Goal: Task Accomplishment & Management: Manage account settings

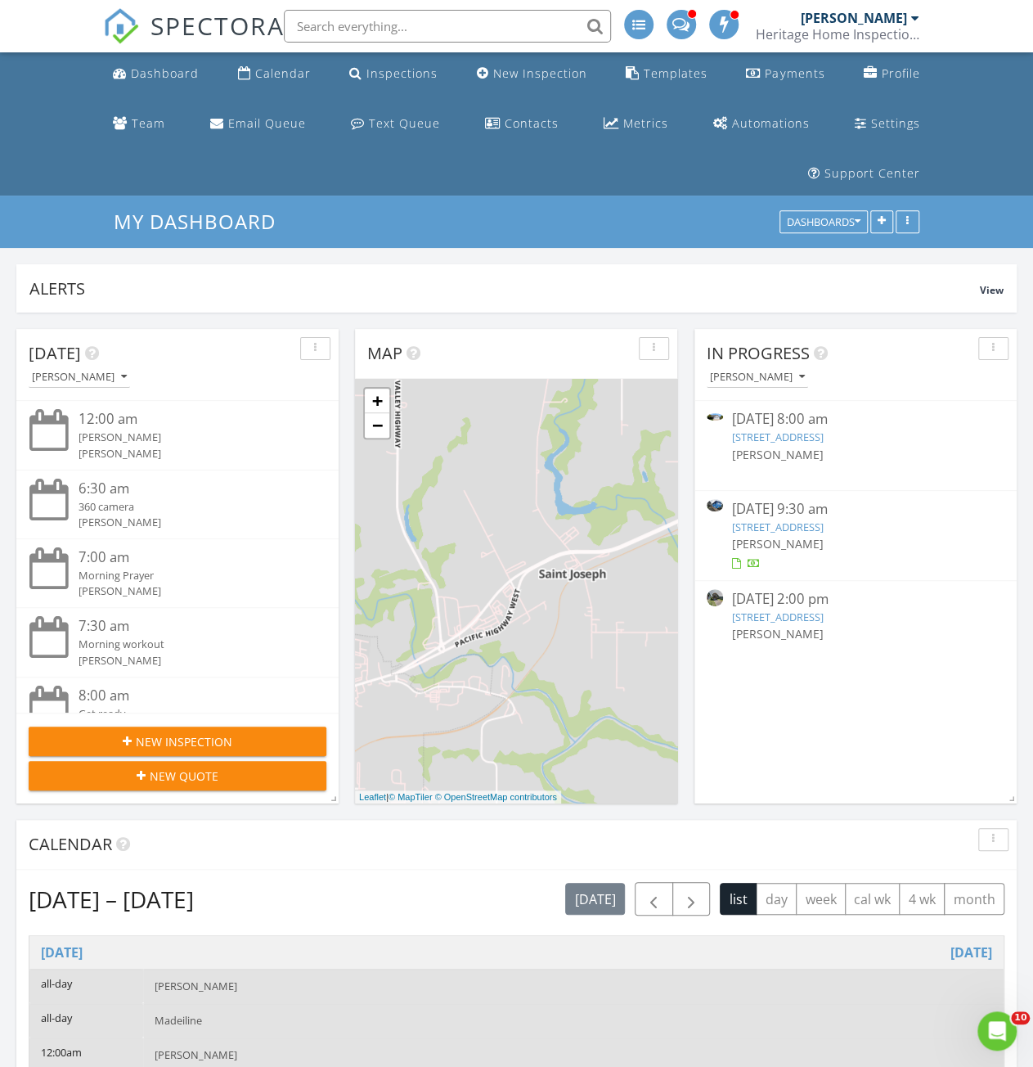
click at [718, 589] on img at bounding box center [715, 597] width 16 height 16
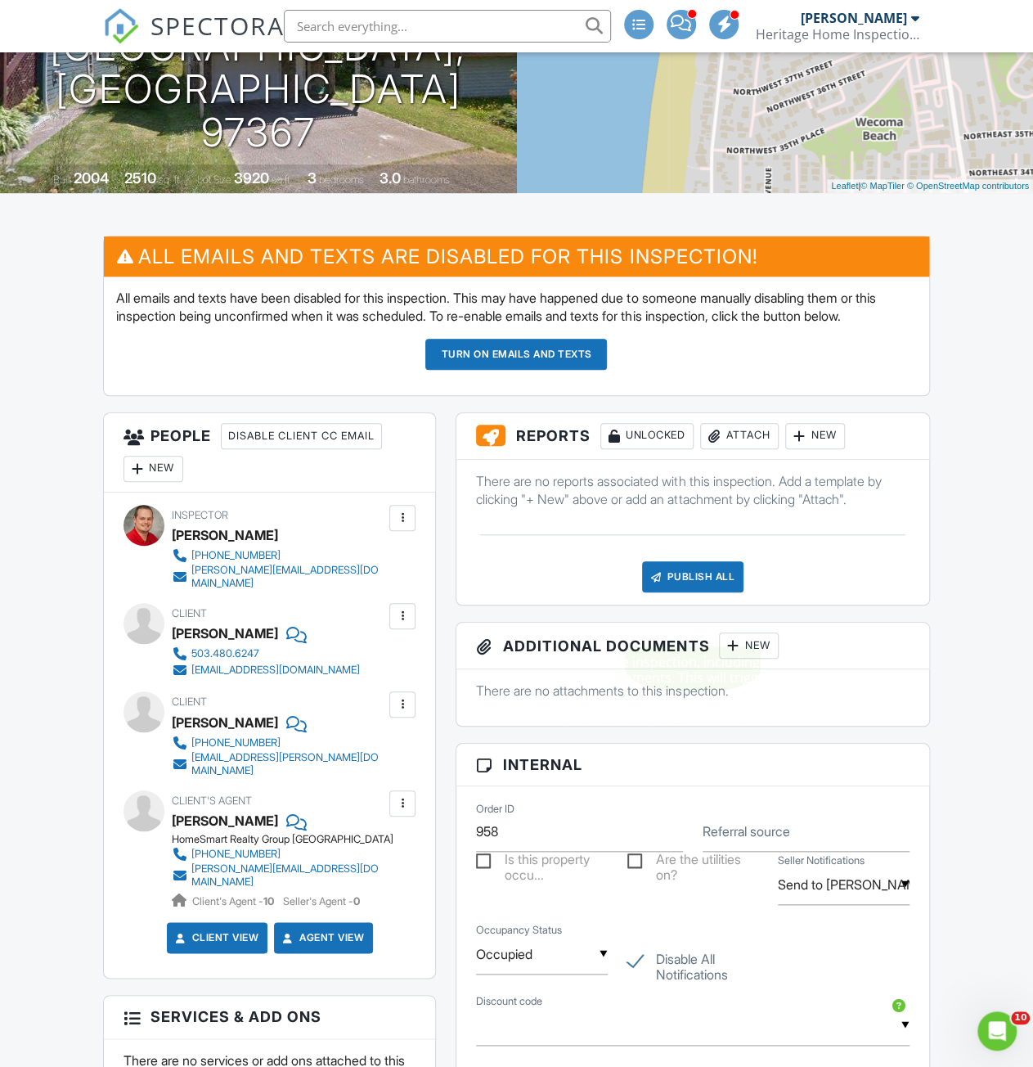
click at [692, 592] on div "Publish All" at bounding box center [693, 576] width 102 height 31
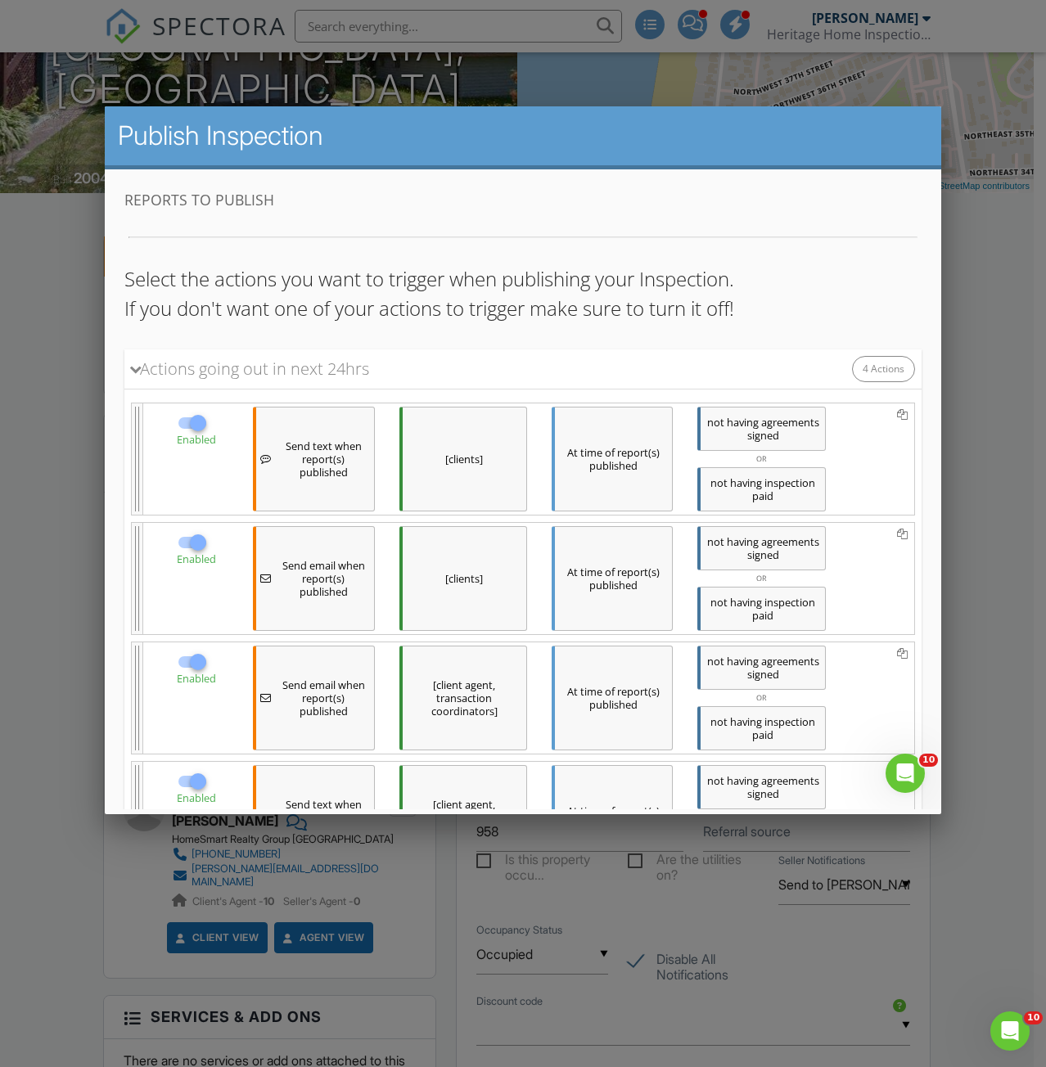
click at [189, 421] on div at bounding box center [197, 423] width 28 height 28
checkbox input "false"
click at [188, 538] on div at bounding box center [197, 543] width 28 height 28
checkbox input "false"
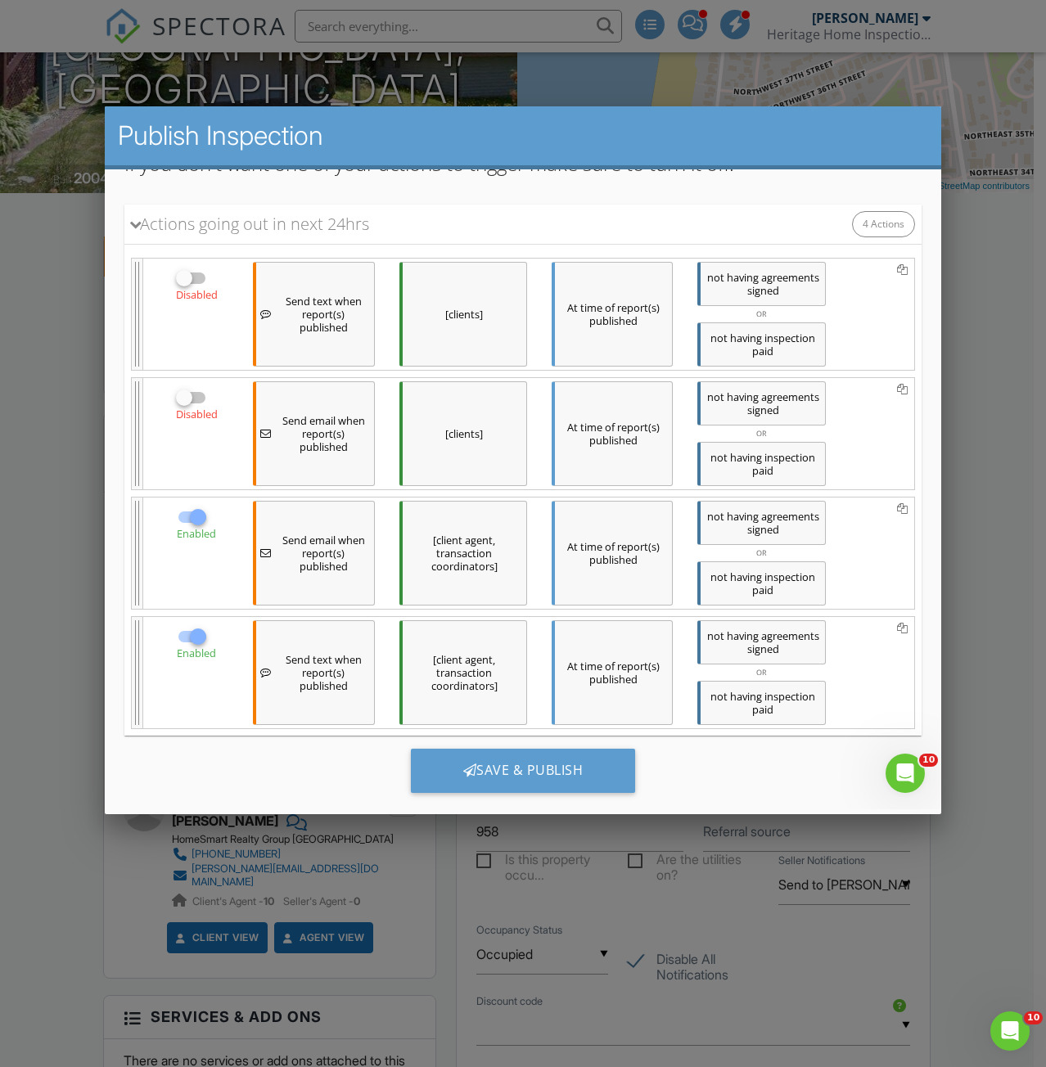
scroll to position [165, 0]
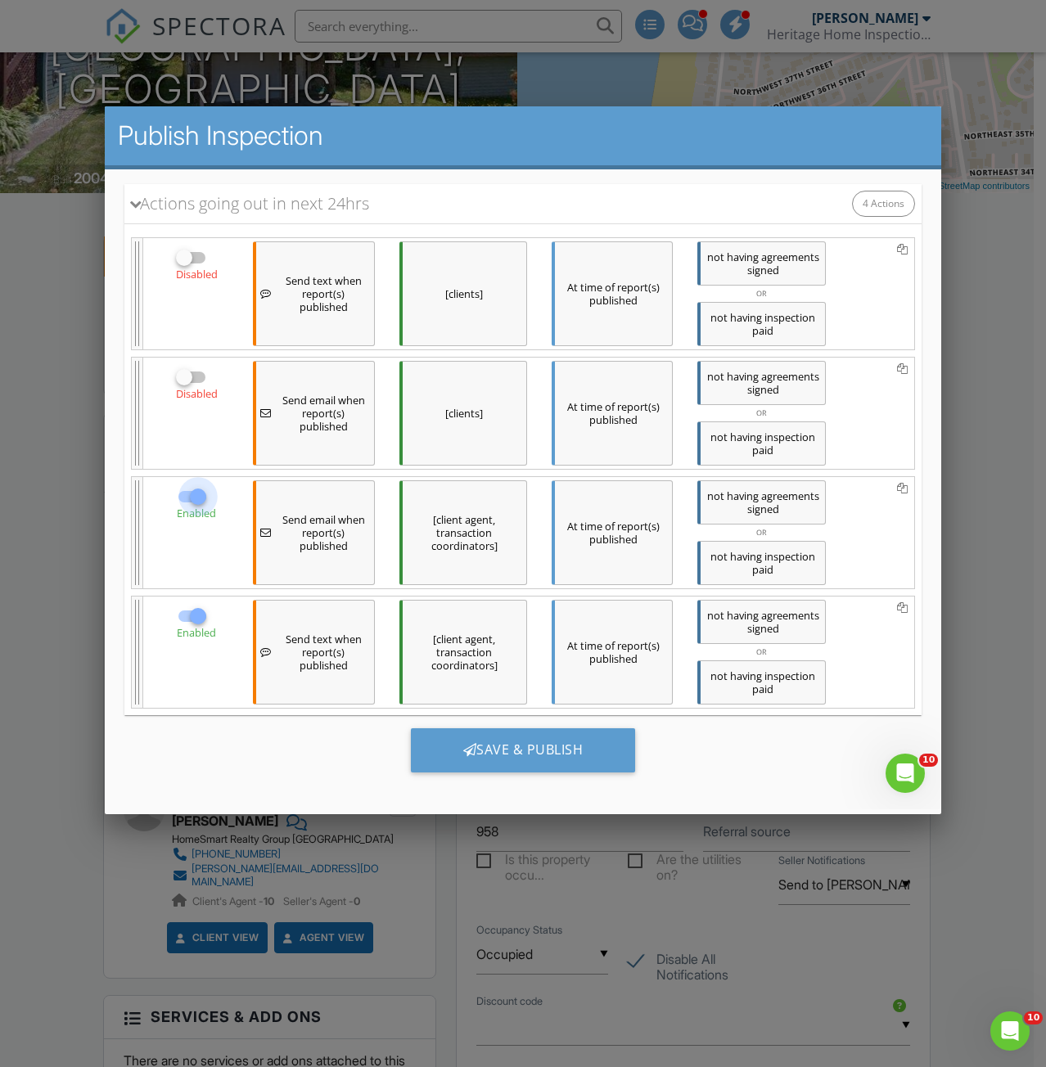
click at [189, 489] on div at bounding box center [197, 497] width 28 height 28
checkbox input "false"
click at [193, 609] on div at bounding box center [197, 616] width 28 height 28
checkbox input "false"
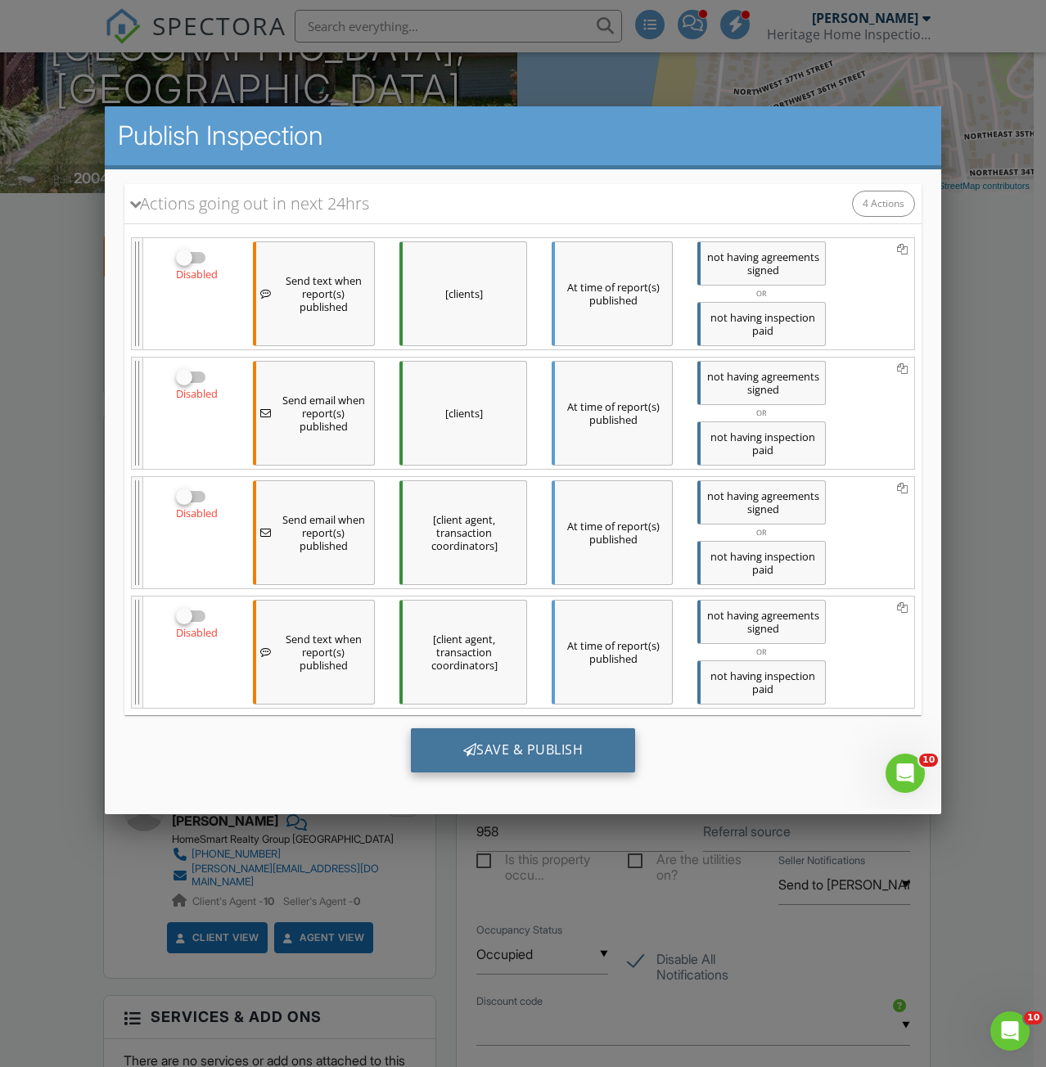
click at [568, 750] on div "Save & Publish" at bounding box center [522, 750] width 225 height 44
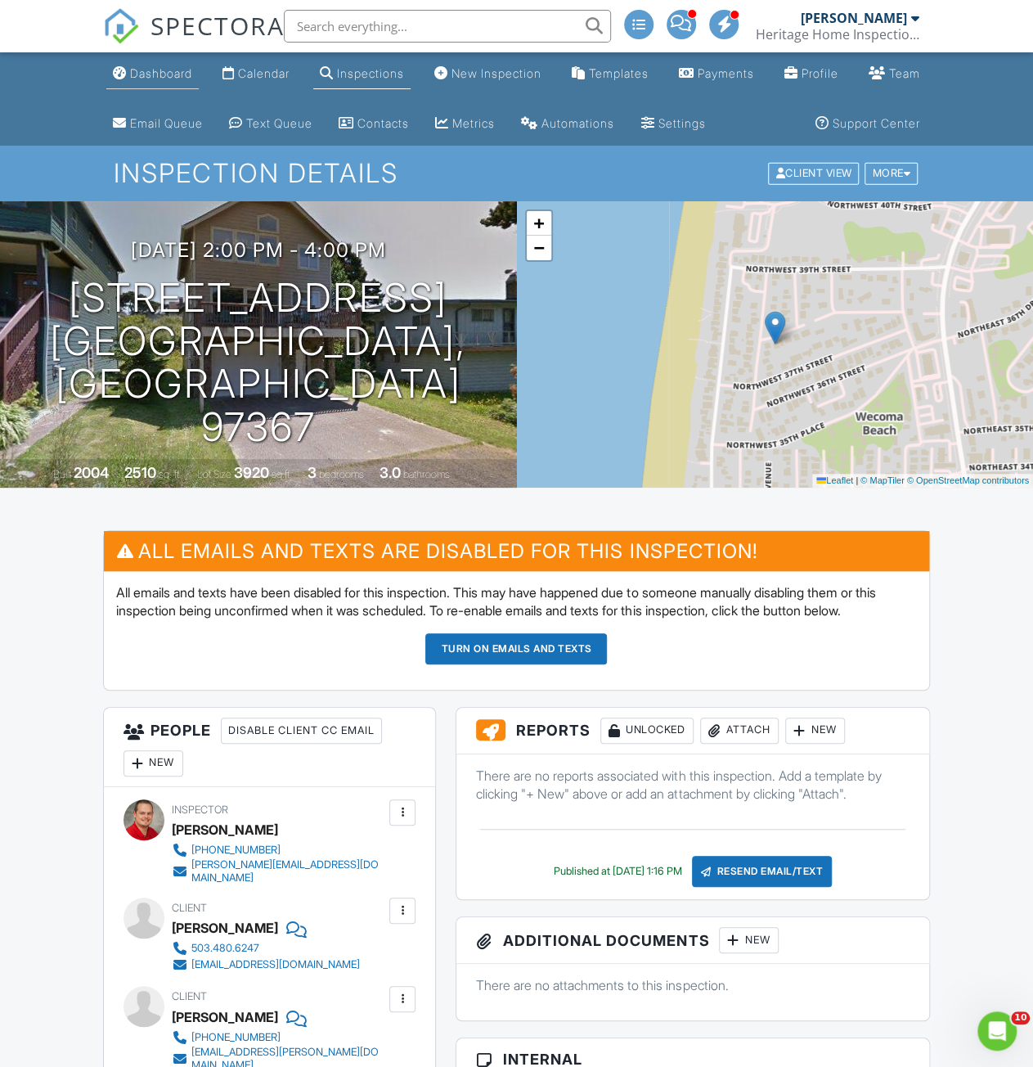
click at [169, 70] on div "Dashboard" at bounding box center [161, 73] width 62 height 14
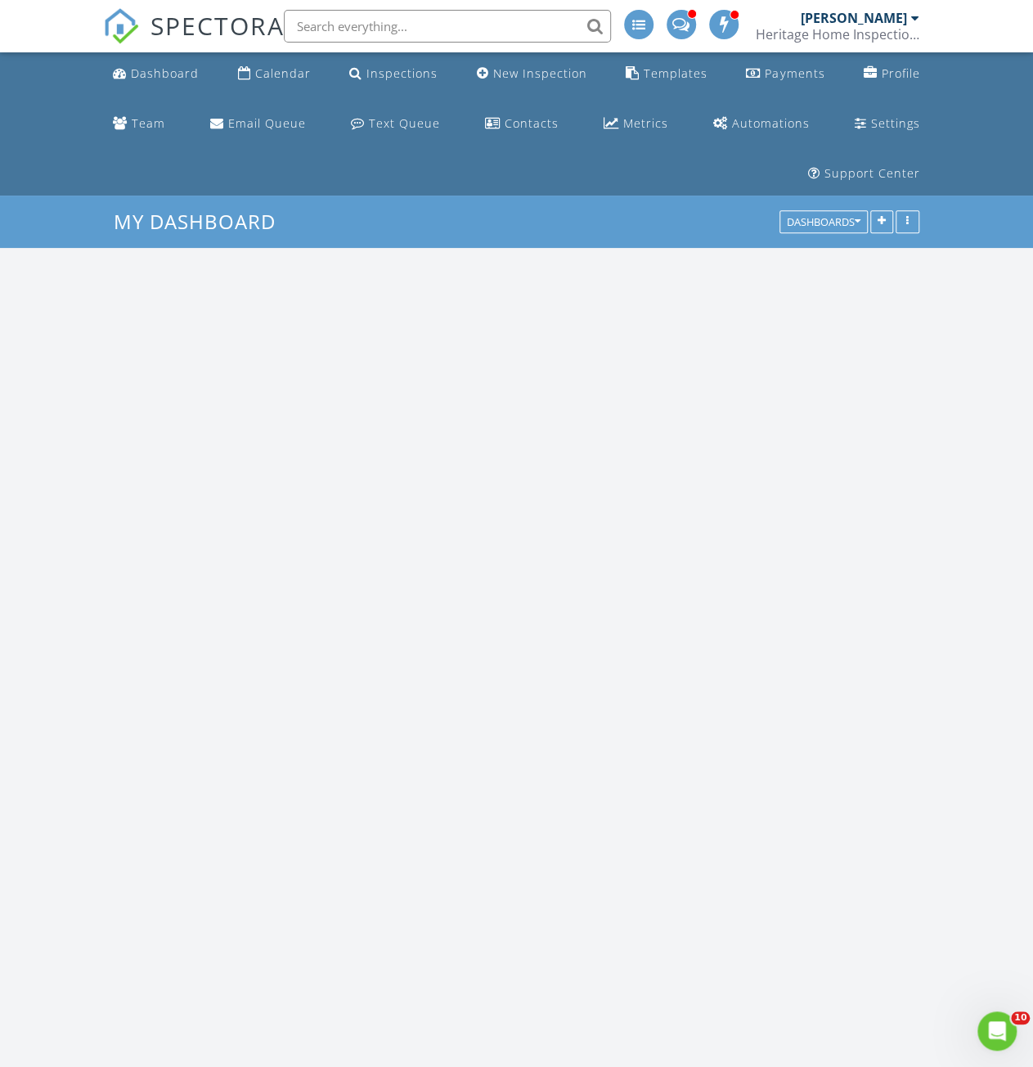
scroll to position [1514, 1058]
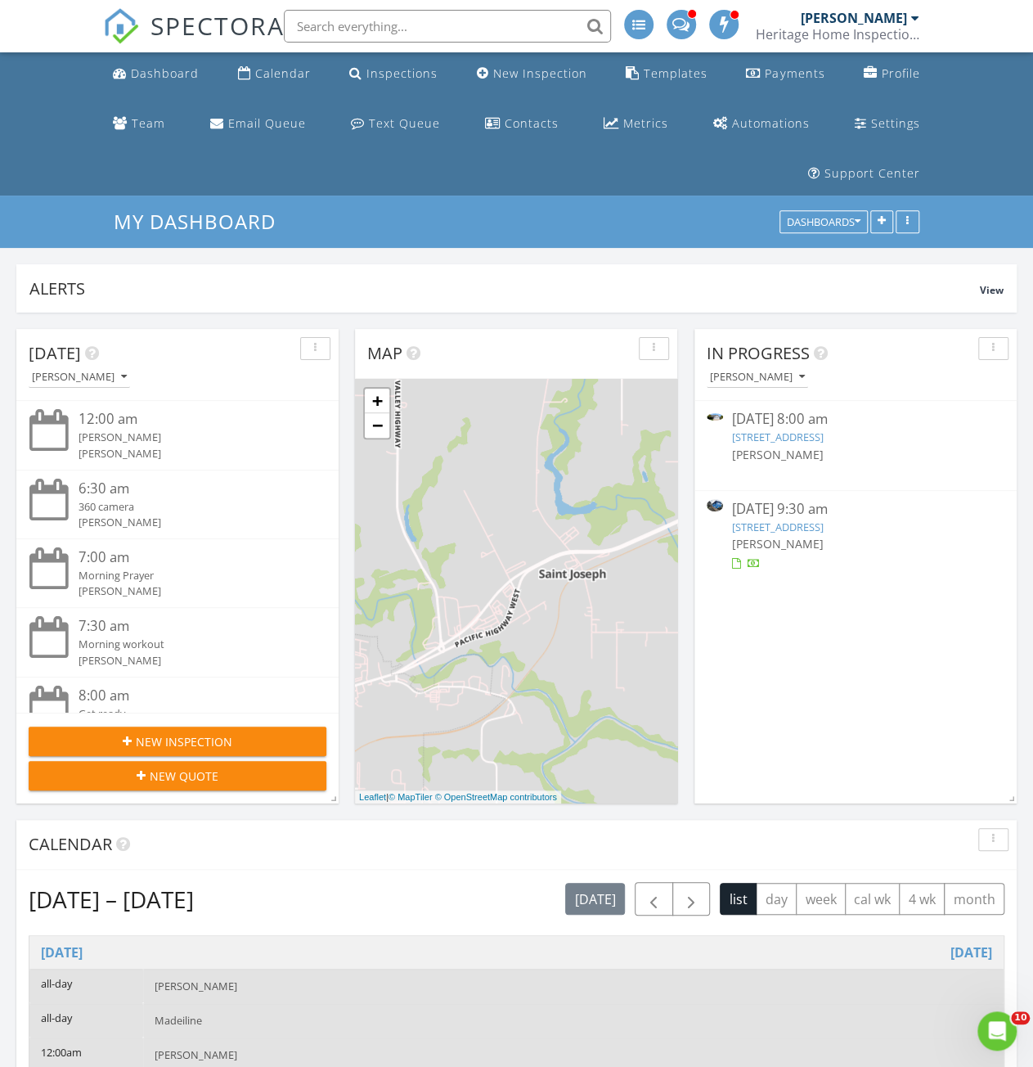
click at [817, 430] on link "680 E 7th St , Lafayette, OR 97127" at bounding box center [777, 437] width 92 height 15
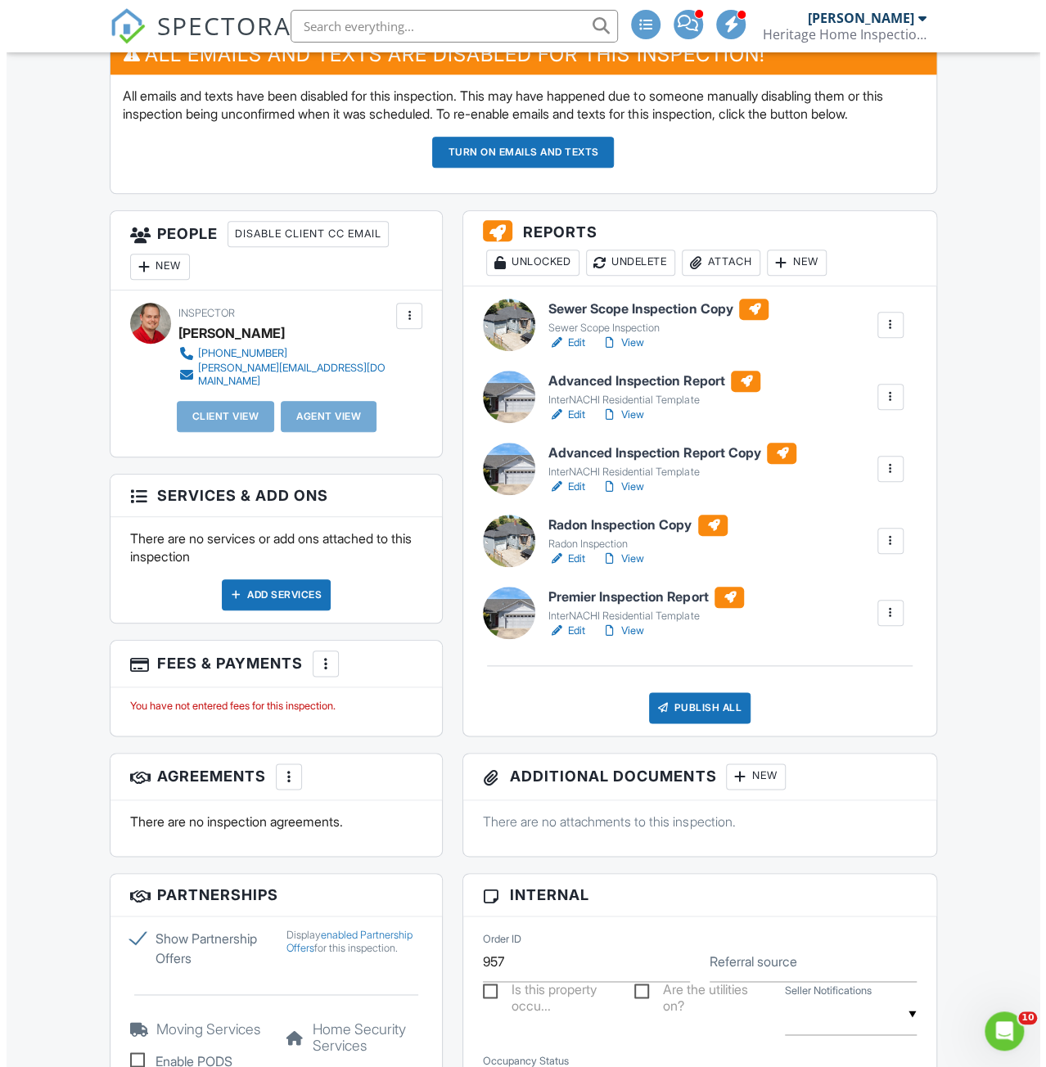
scroll to position [540, 0]
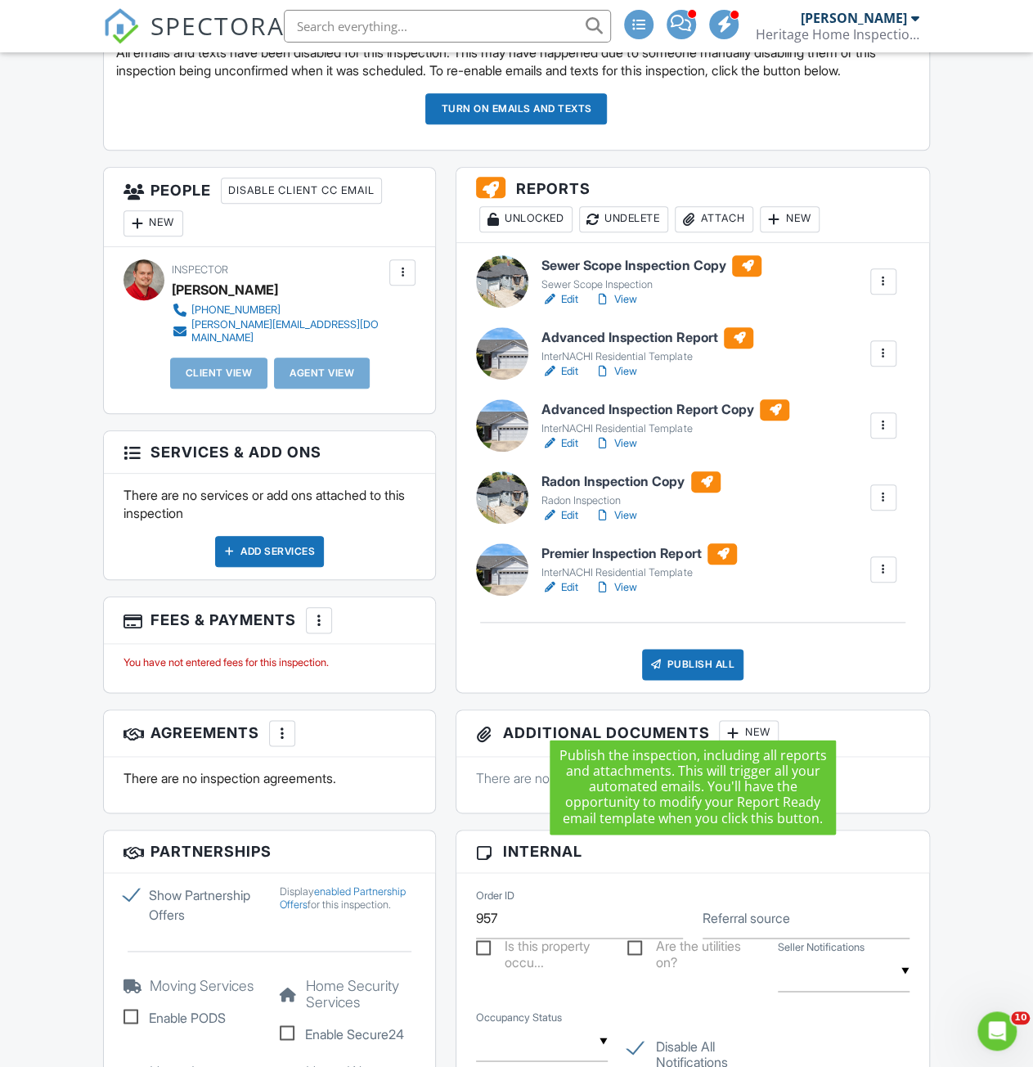
click at [693, 680] on div "Publish All" at bounding box center [693, 664] width 102 height 31
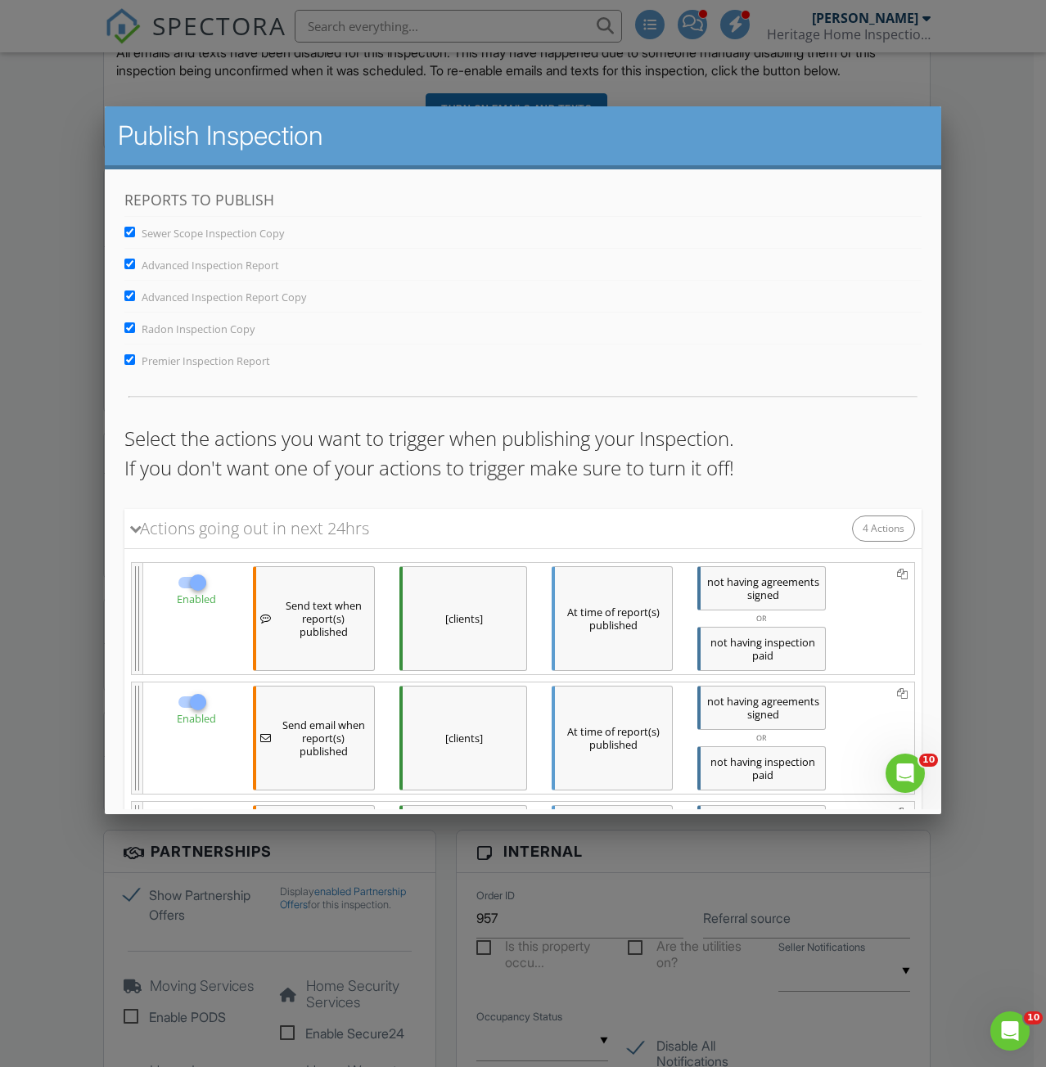
scroll to position [0, 0]
click at [131, 235] on input "Sewer Scope Inspection Copy" at bounding box center [129, 232] width 11 height 11
checkbox input "false"
click at [132, 262] on input "Advanced Inspection Report" at bounding box center [129, 264] width 11 height 11
checkbox input "false"
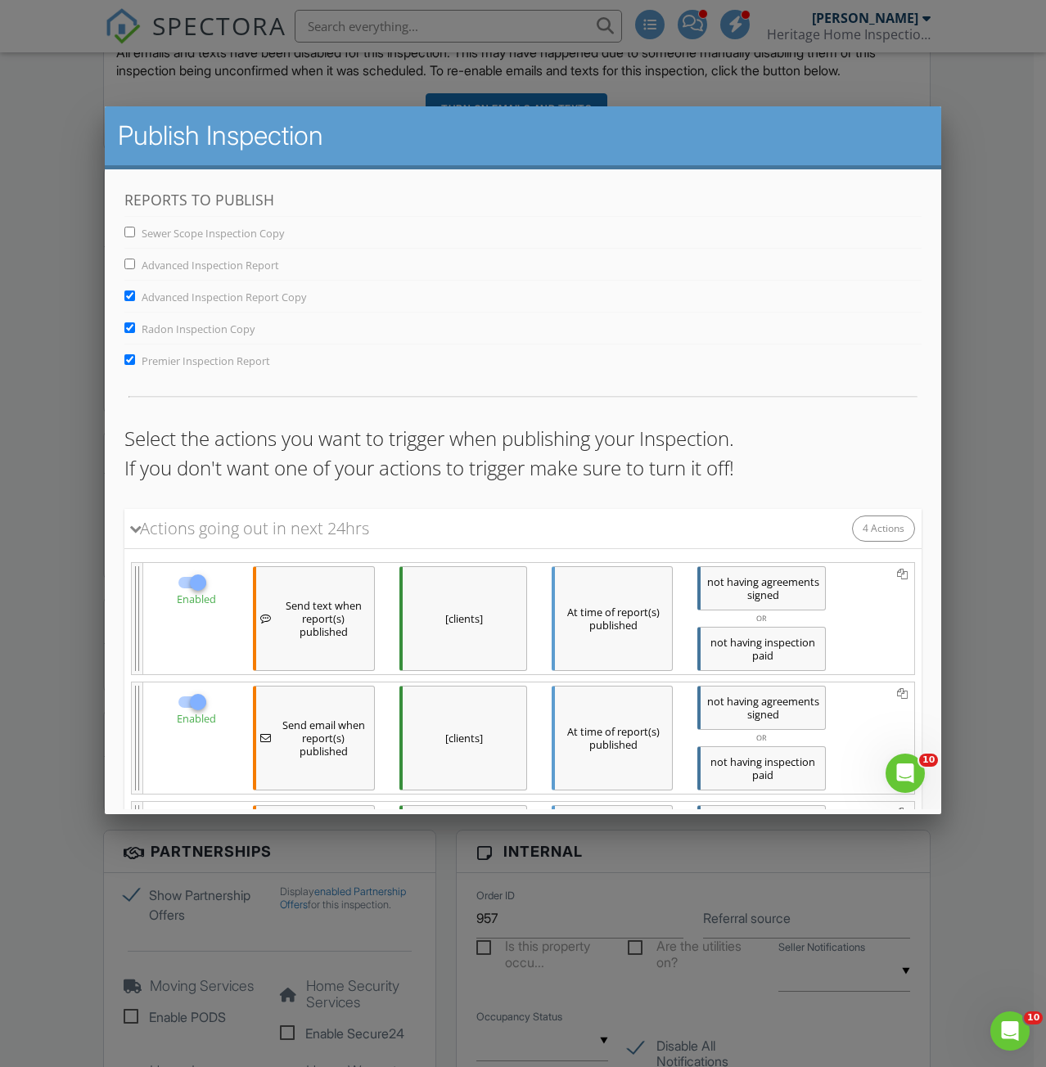
click at [132, 291] on input "Advanced Inspection Report Copy" at bounding box center [129, 295] width 11 height 11
checkbox input "false"
click at [130, 331] on input "Radon Inspection Copy" at bounding box center [129, 327] width 11 height 11
checkbox input "false"
click at [128, 362] on input "Premier Inspection Report" at bounding box center [129, 359] width 11 height 11
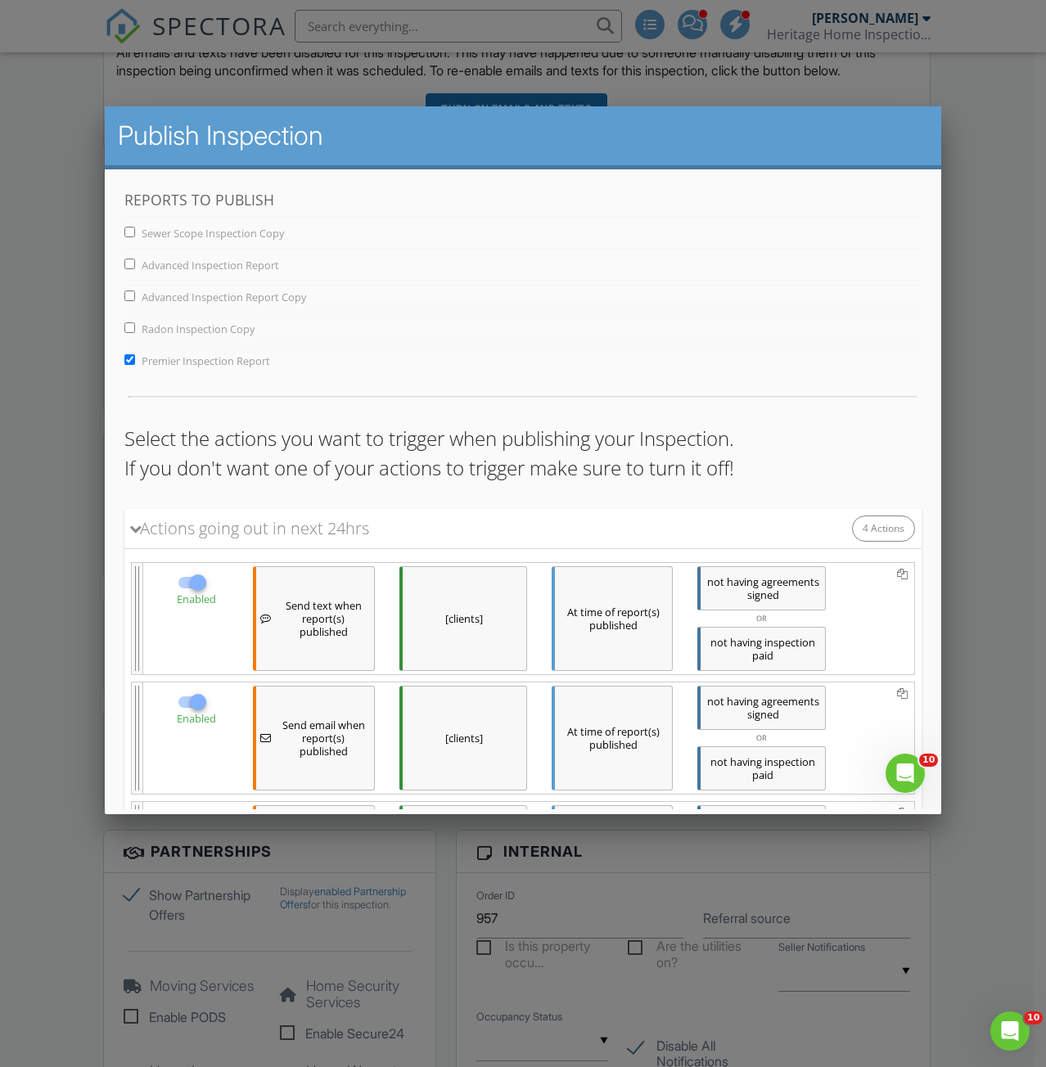
checkbox input "false"
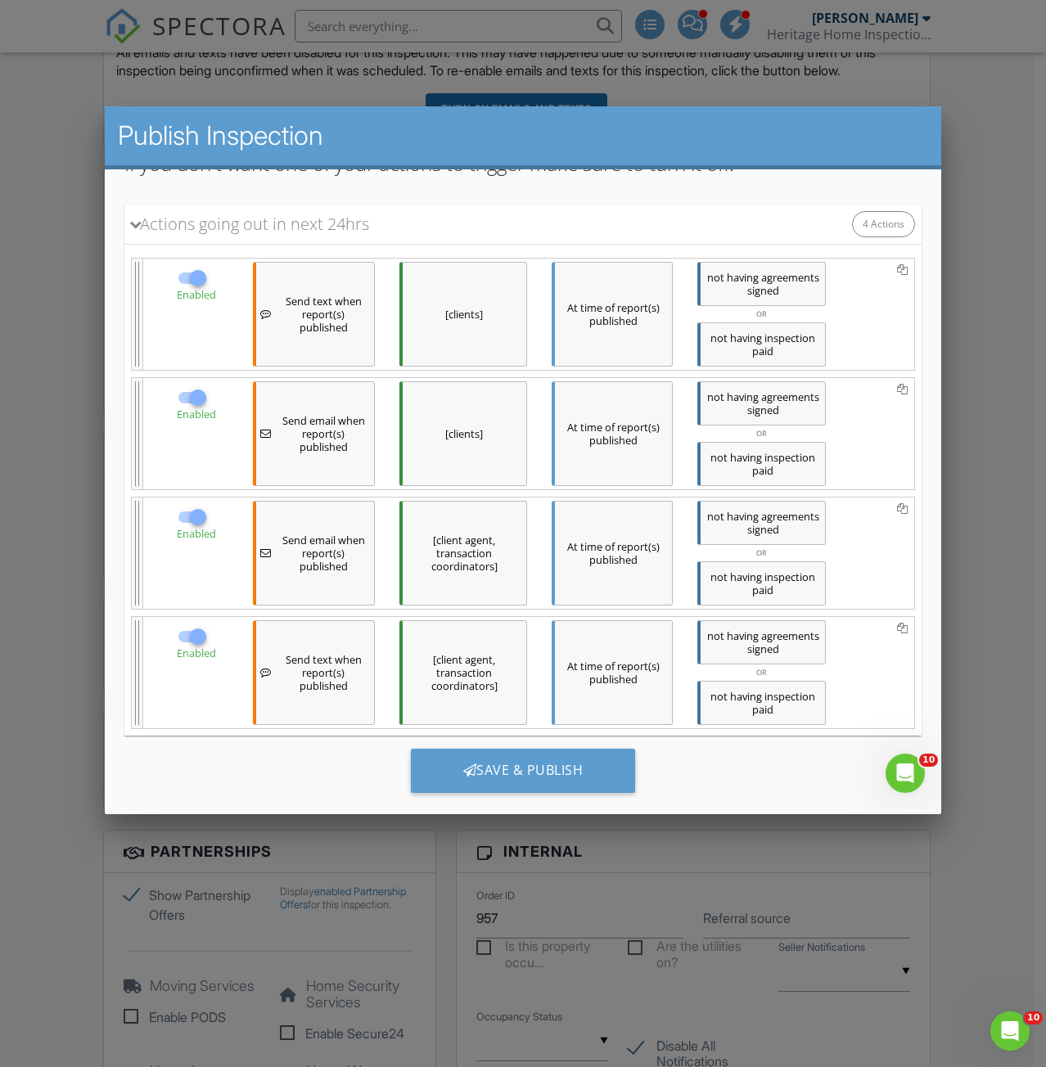
scroll to position [324, 0]
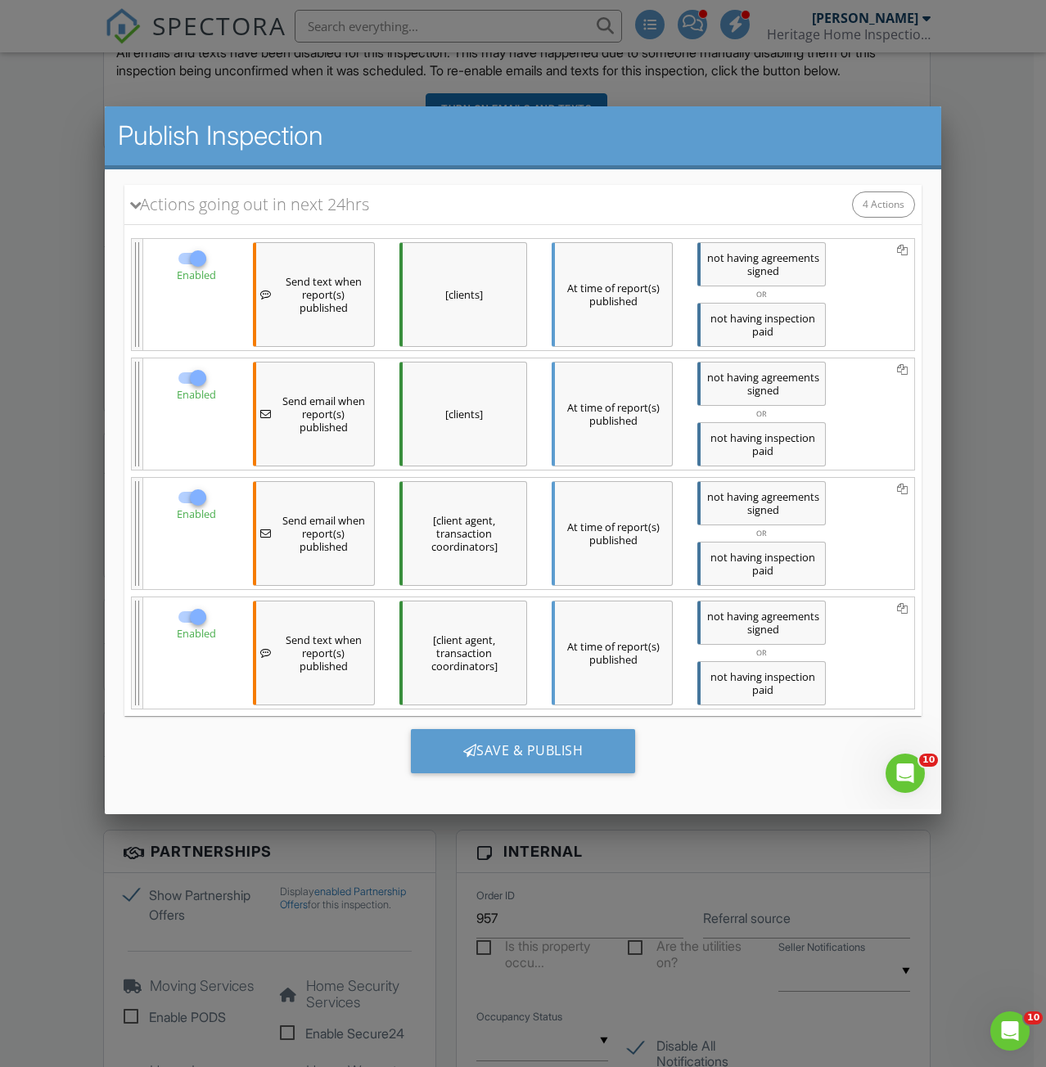
click at [194, 263] on div at bounding box center [197, 259] width 28 height 28
checkbox input "false"
click at [185, 380] on div at bounding box center [197, 378] width 28 height 28
checkbox input "false"
click at [192, 493] on div at bounding box center [197, 498] width 28 height 28
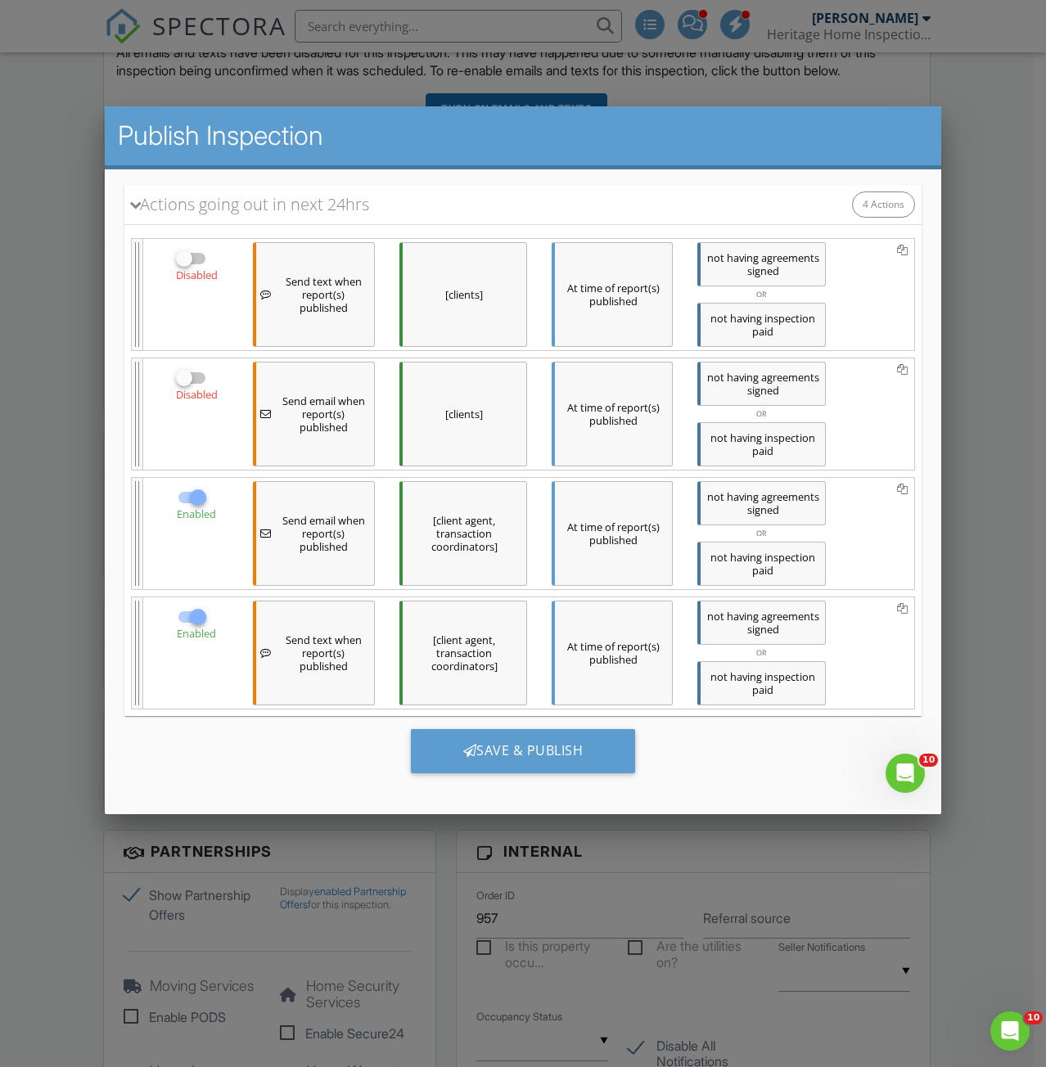
checkbox input "false"
click at [198, 610] on div at bounding box center [197, 617] width 28 height 28
checkbox input "false"
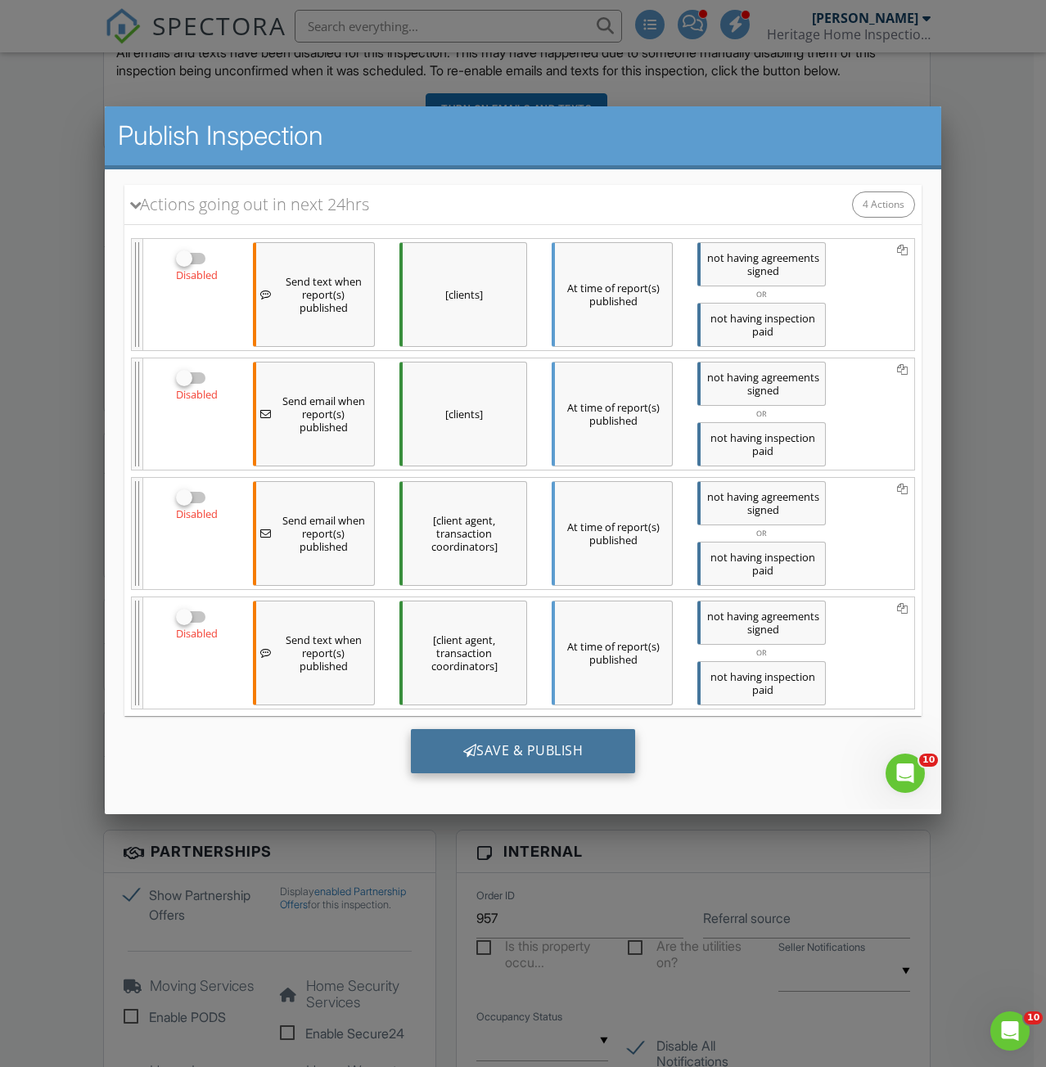
click at [457, 763] on div "Save & Publish" at bounding box center [522, 751] width 225 height 44
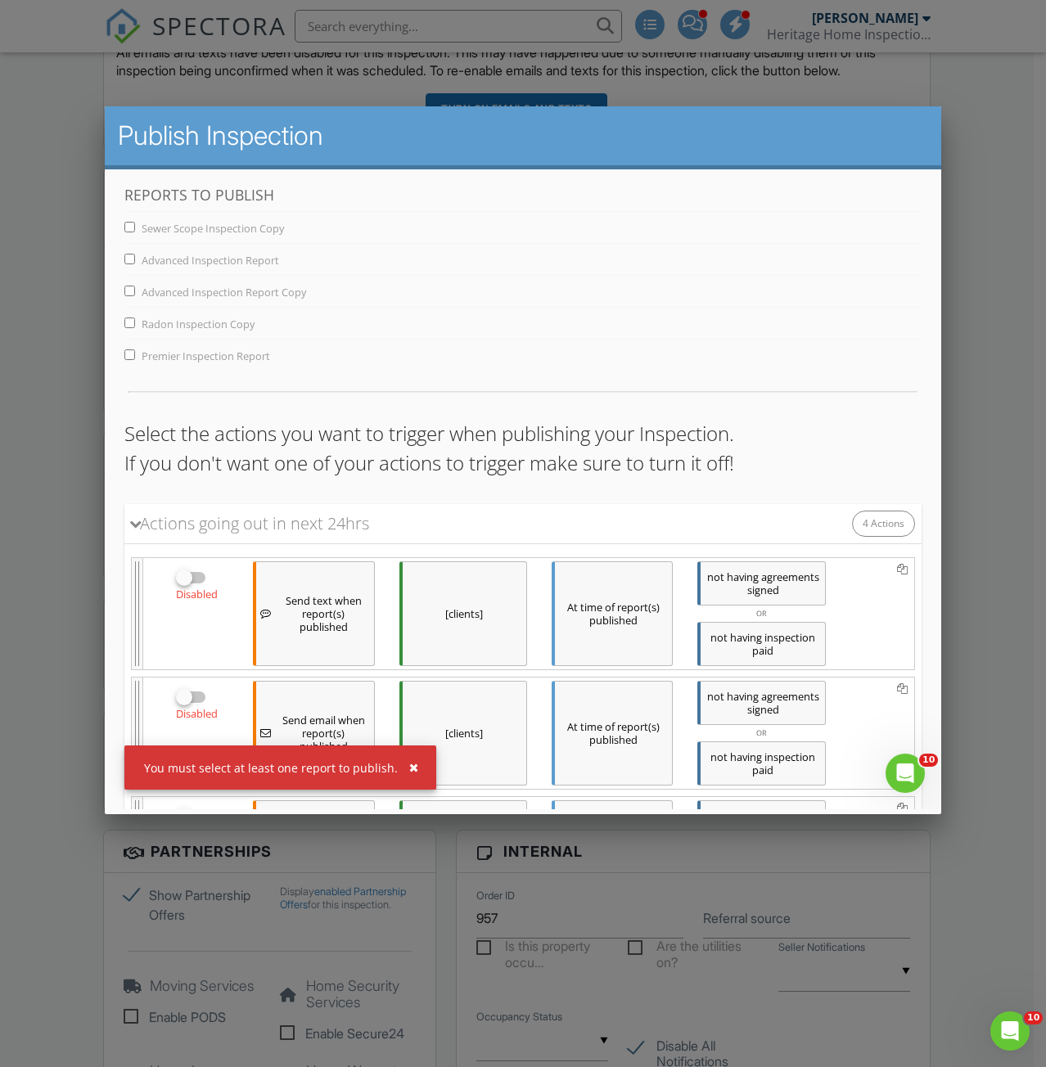
scroll to position [0, 0]
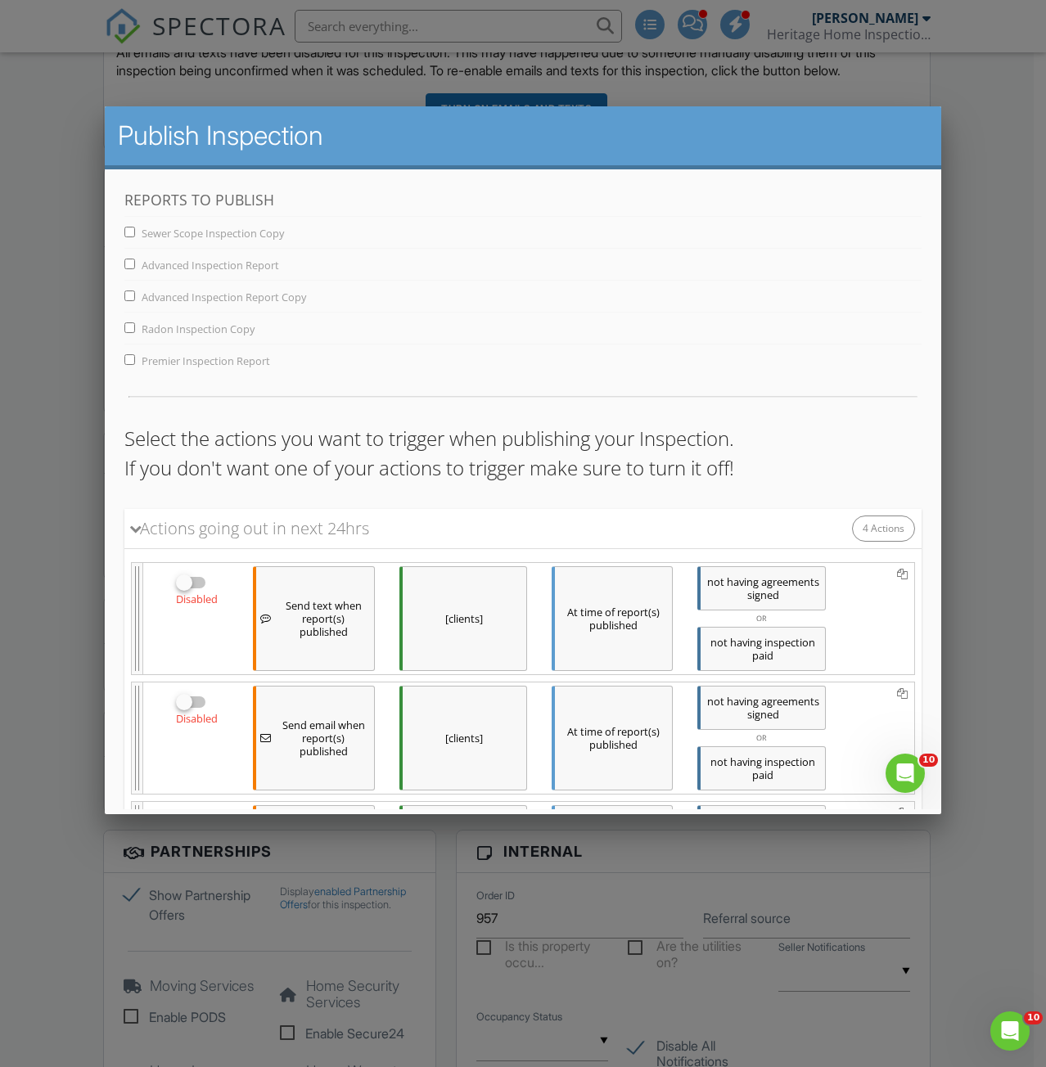
click at [128, 358] on input "Premier Inspection Report" at bounding box center [129, 359] width 11 height 11
checkbox input "true"
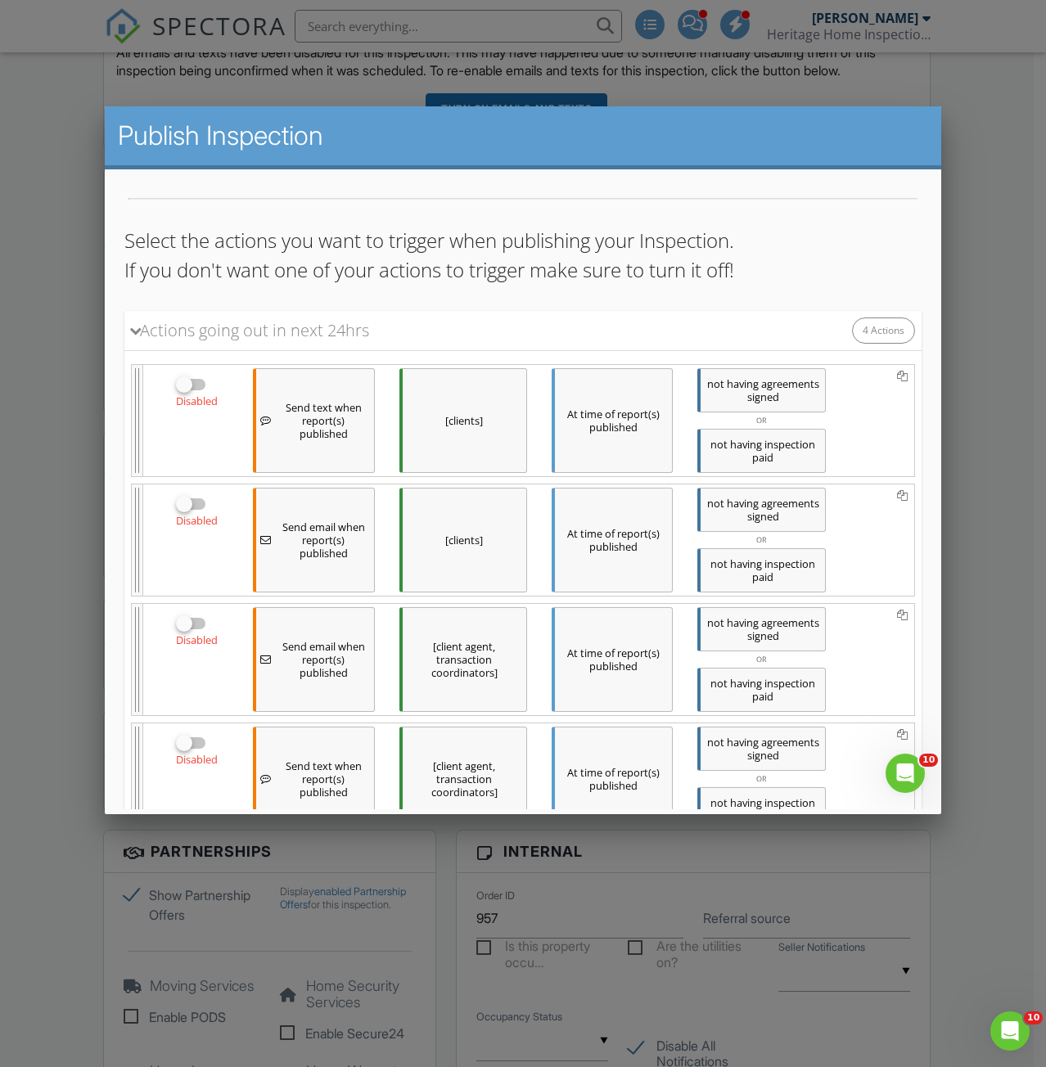
scroll to position [324, 0]
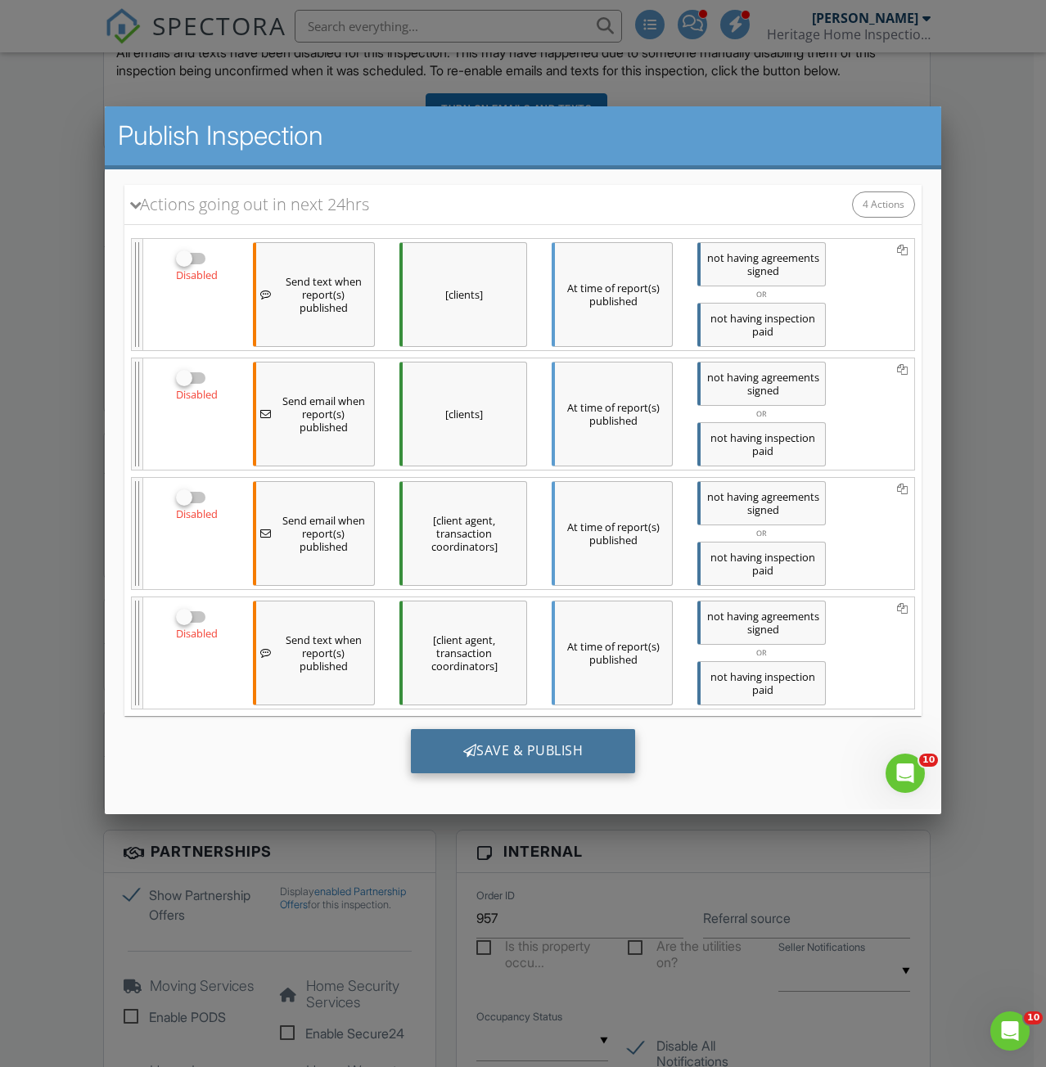
click at [467, 738] on div "Save & Publish" at bounding box center [522, 751] width 225 height 44
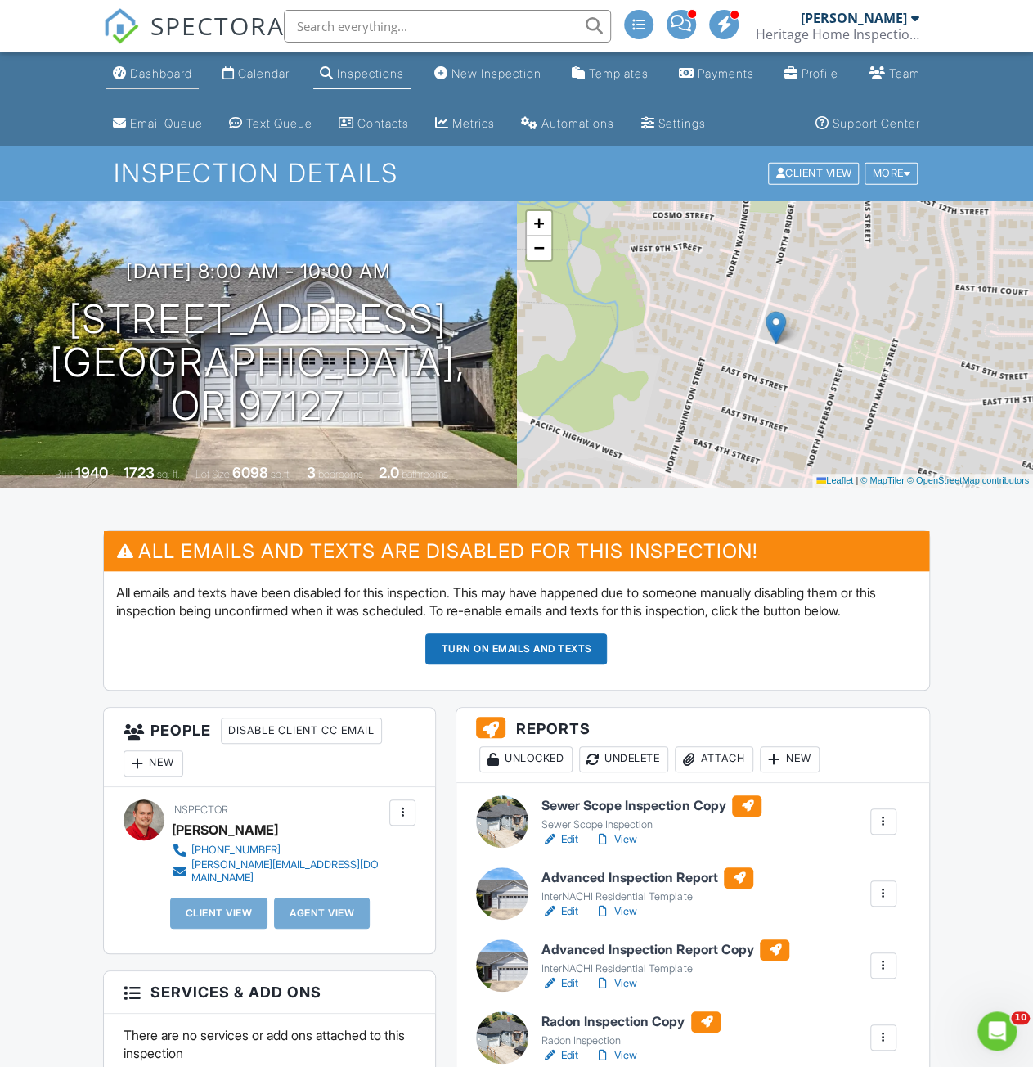
click at [174, 74] on div "Dashboard" at bounding box center [161, 73] width 62 height 14
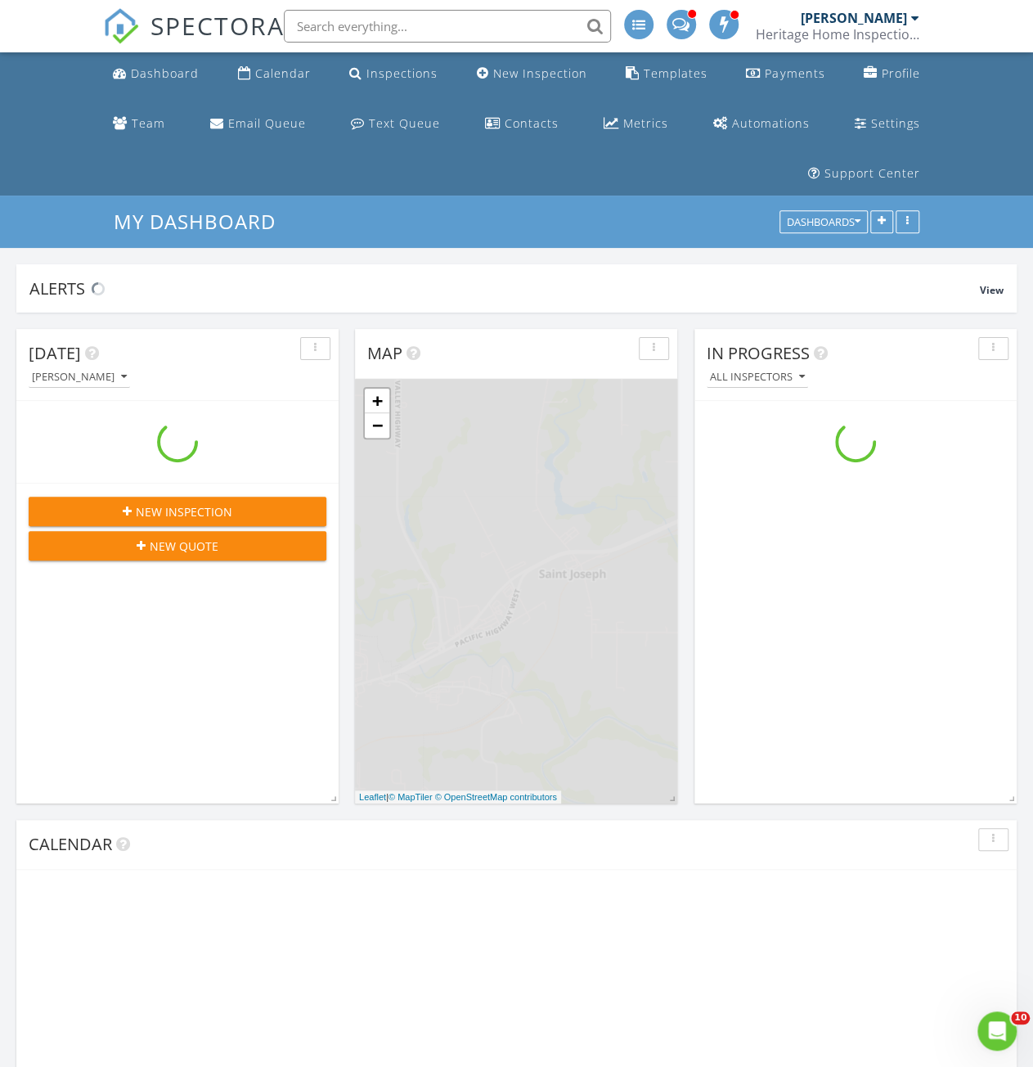
scroll to position [1514, 1058]
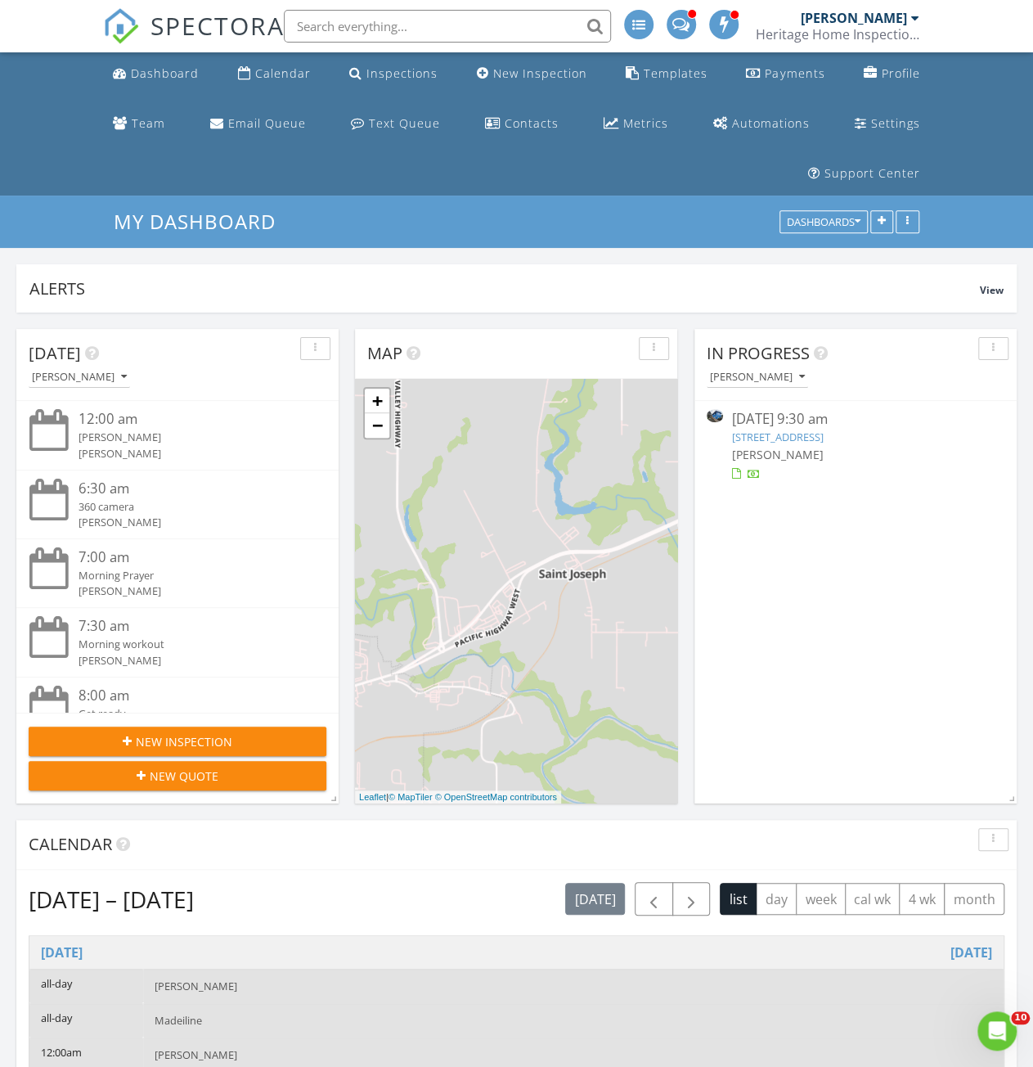
click at [788, 430] on link "[STREET_ADDRESS]" at bounding box center [777, 437] width 92 height 15
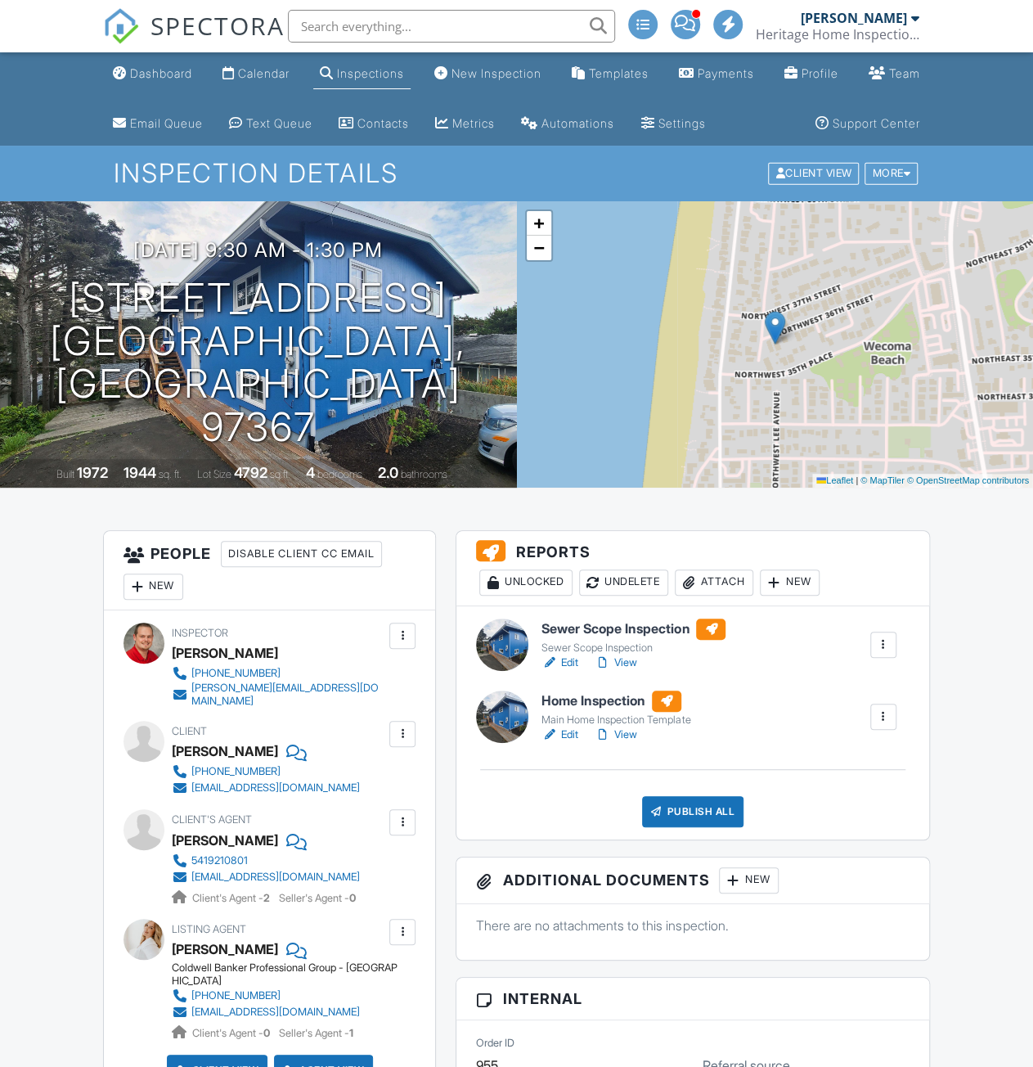
click at [500, 671] on div at bounding box center [502, 645] width 52 height 52
